Goal: Book appointment/travel/reservation

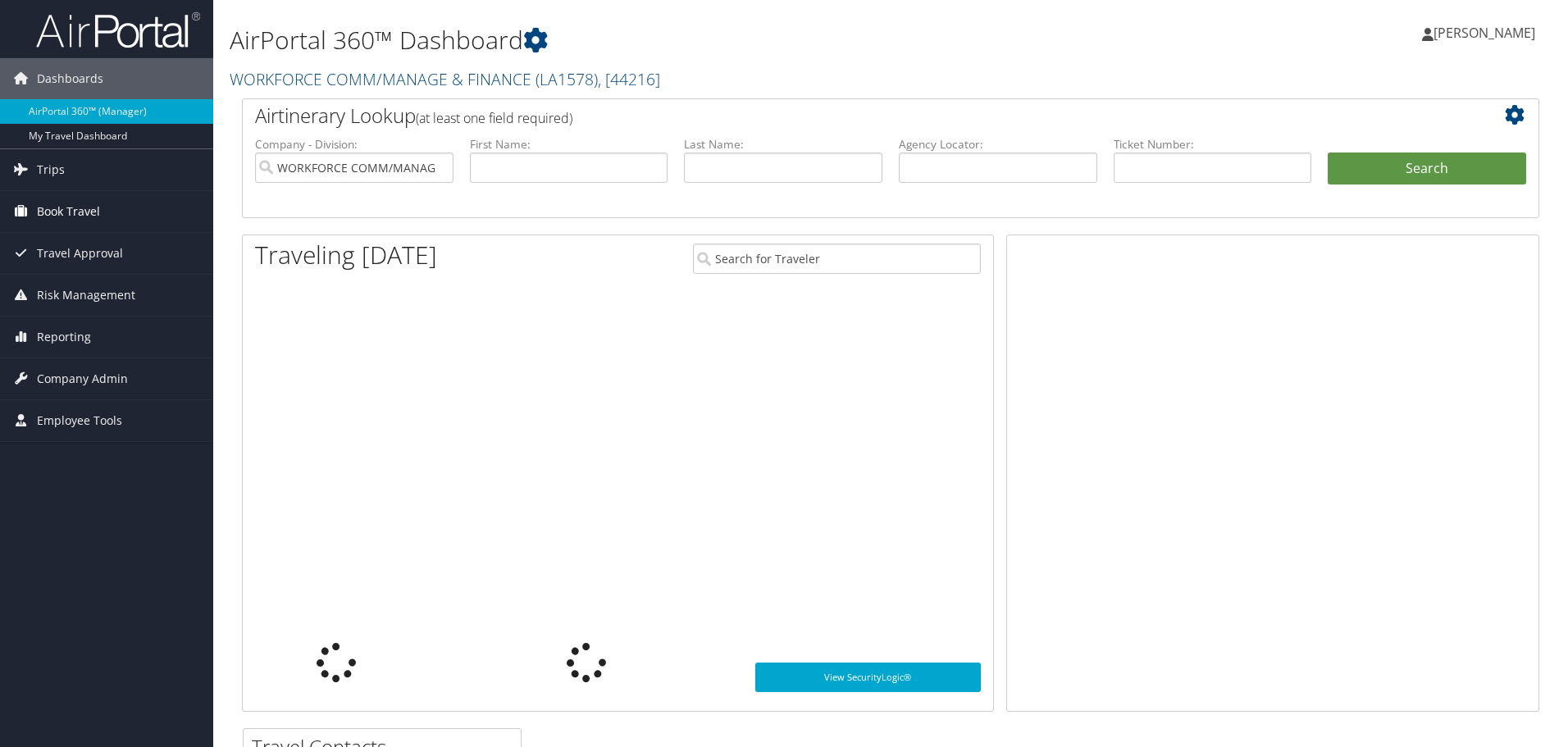
click at [70, 191] on span "Book Travel" at bounding box center [68, 212] width 63 height 41
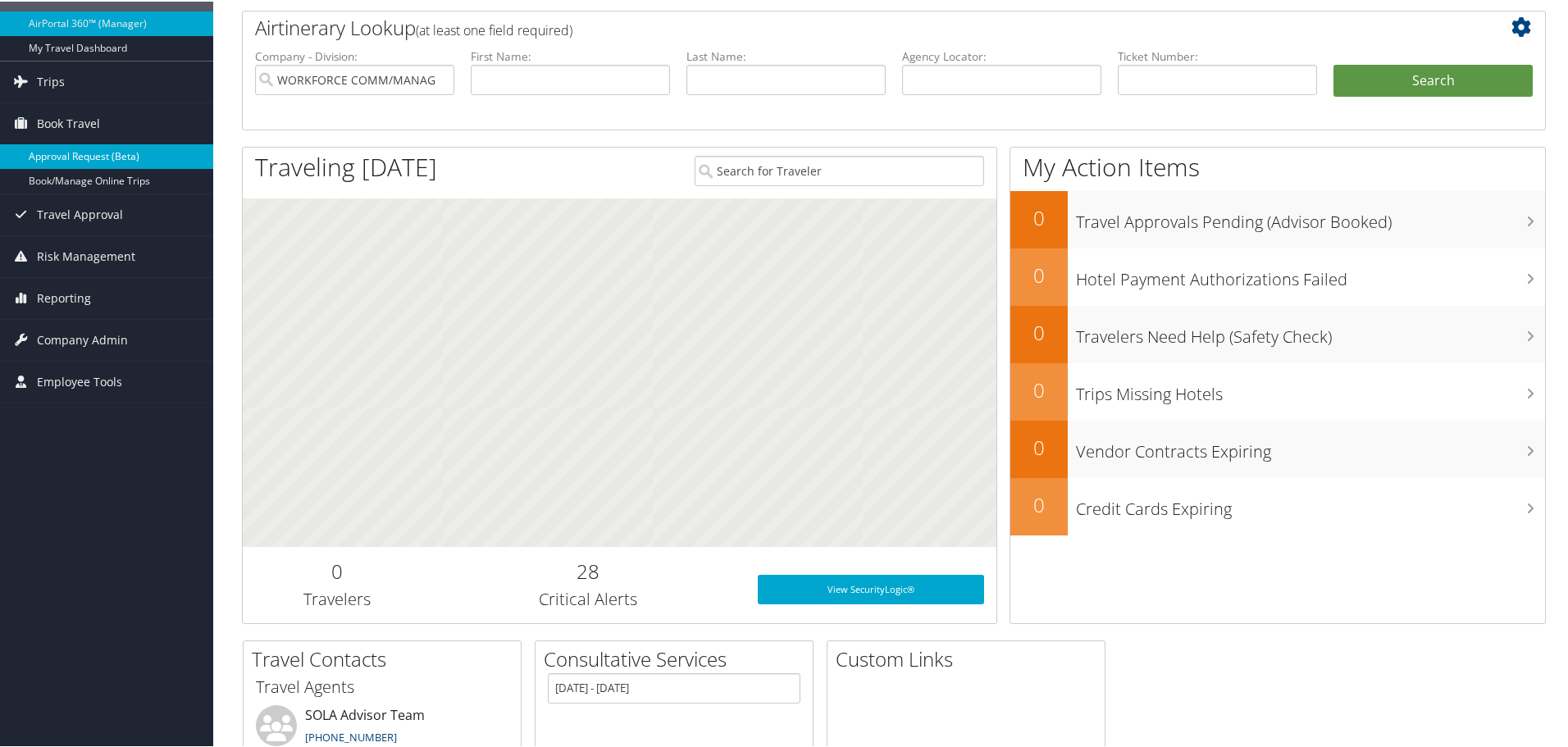
scroll to position [90, 0]
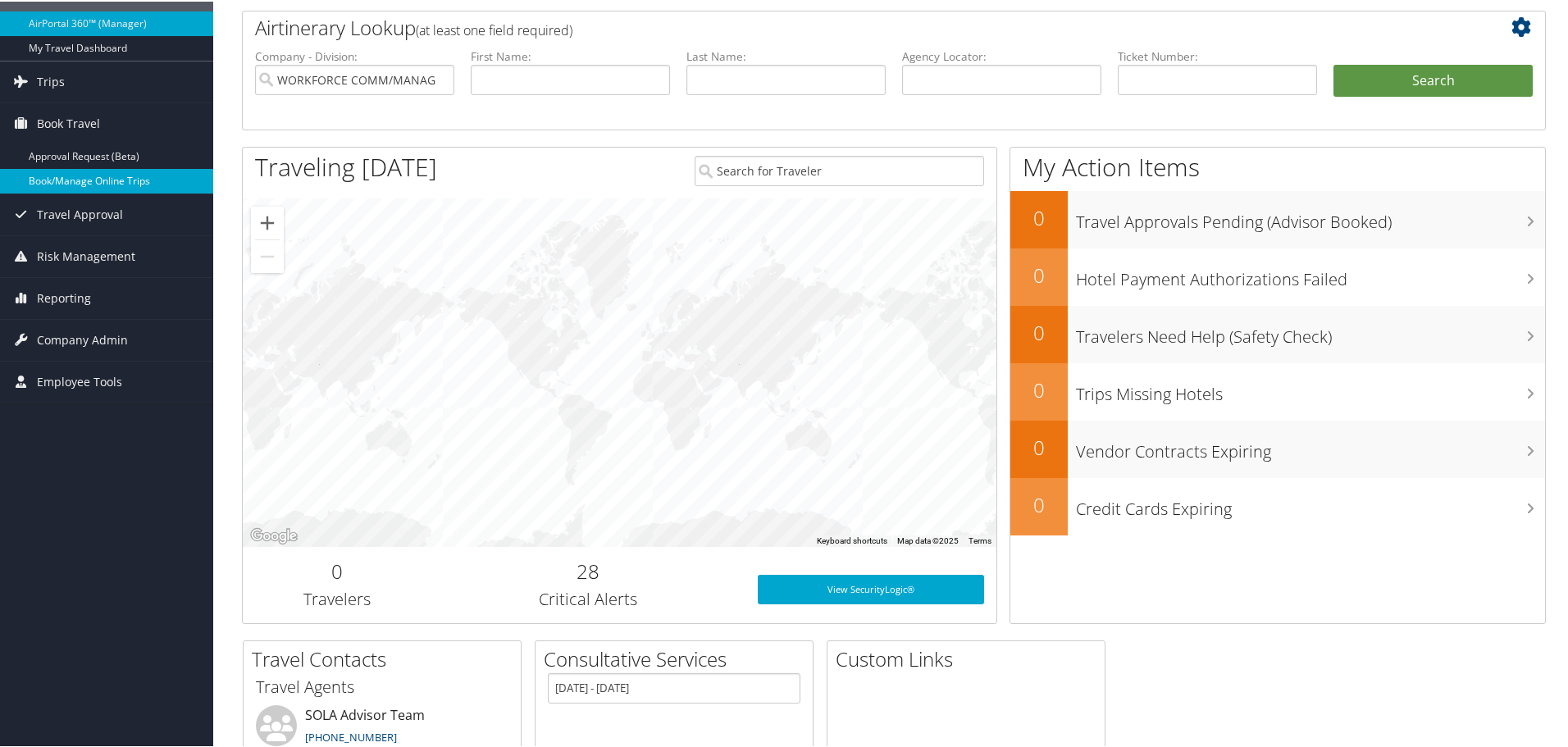
click at [69, 182] on link "Book/Manage Online Trips" at bounding box center [107, 179] width 213 height 25
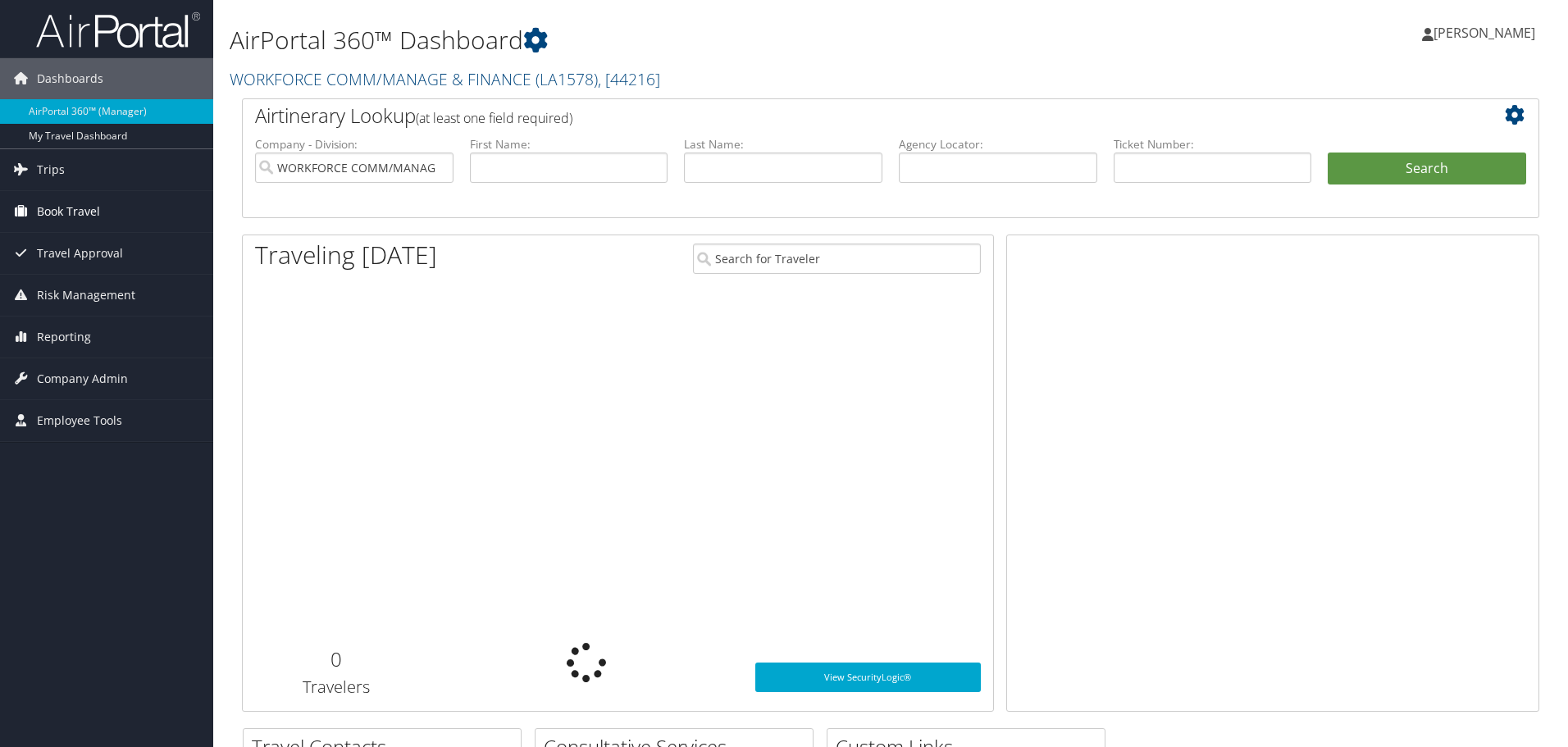
click at [68, 207] on span "Book Travel" at bounding box center [68, 212] width 63 height 41
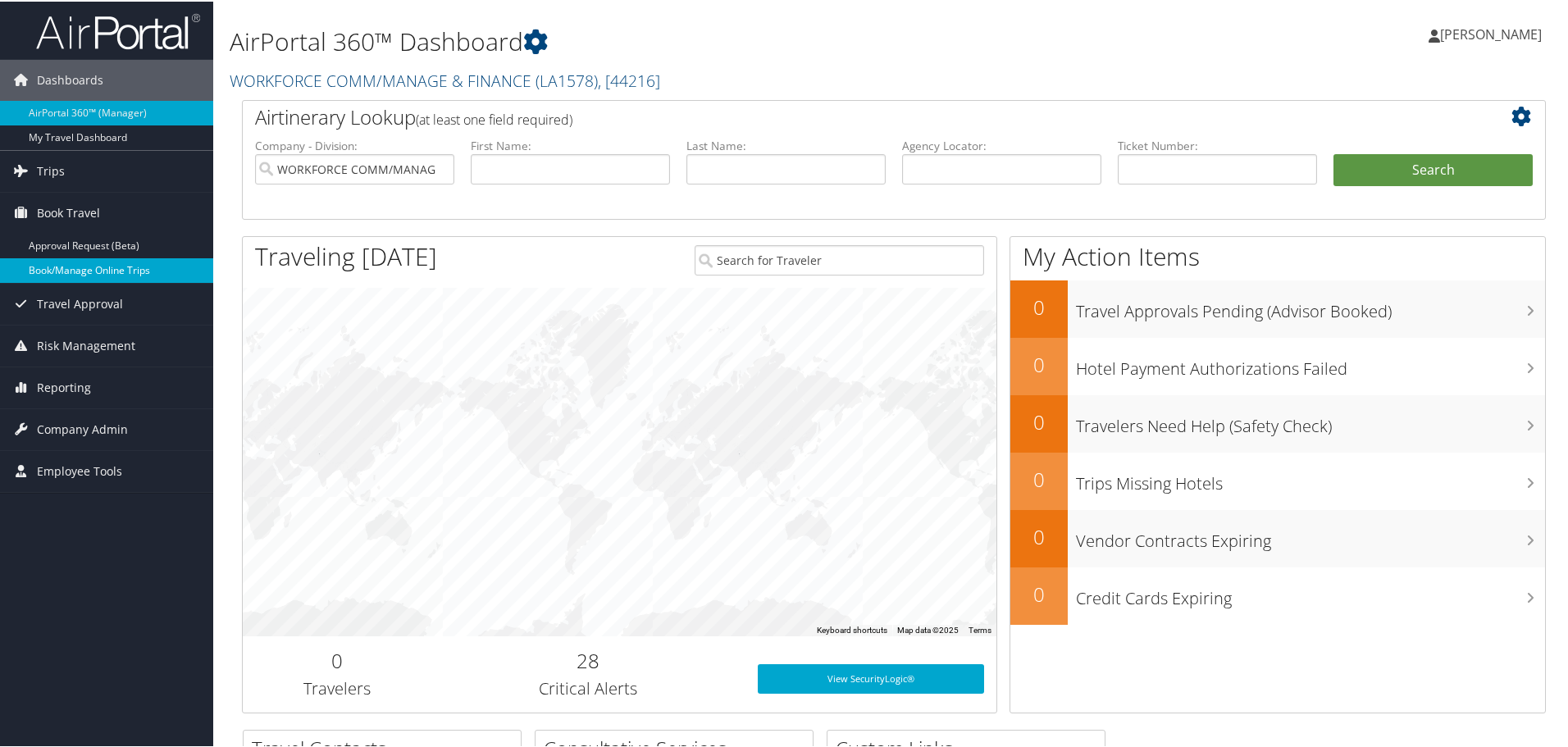
click at [118, 271] on link "Book/Manage Online Trips" at bounding box center [107, 269] width 213 height 25
